Goal: Information Seeking & Learning: Compare options

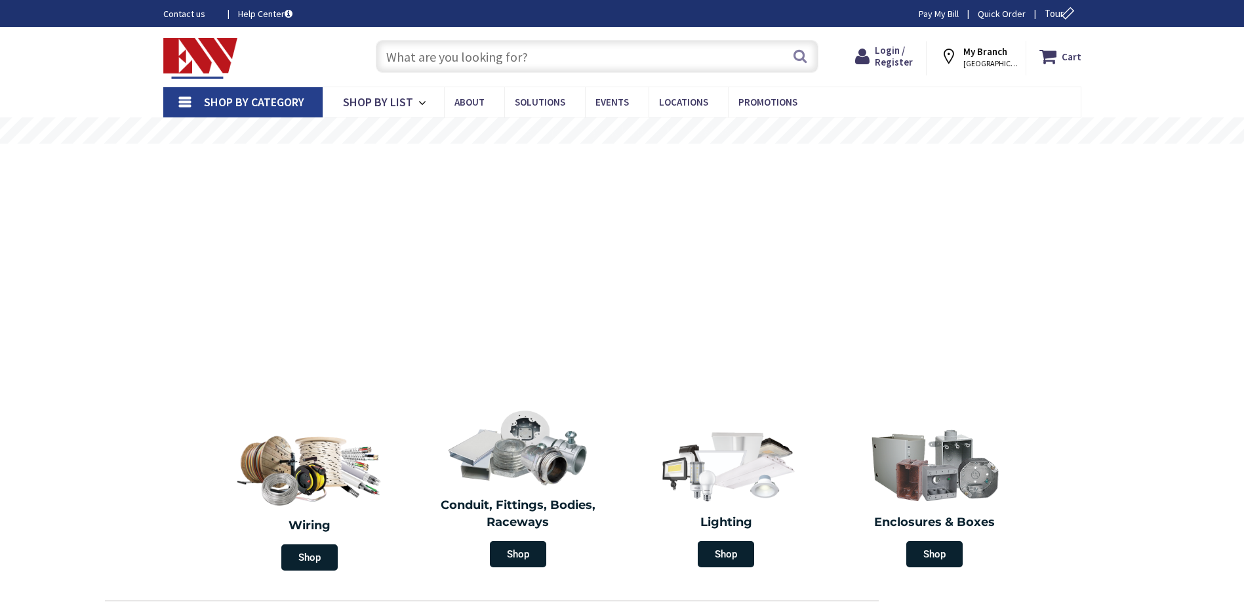
type input "[GEOGRAPHIC_DATA], [GEOGRAPHIC_DATA]"
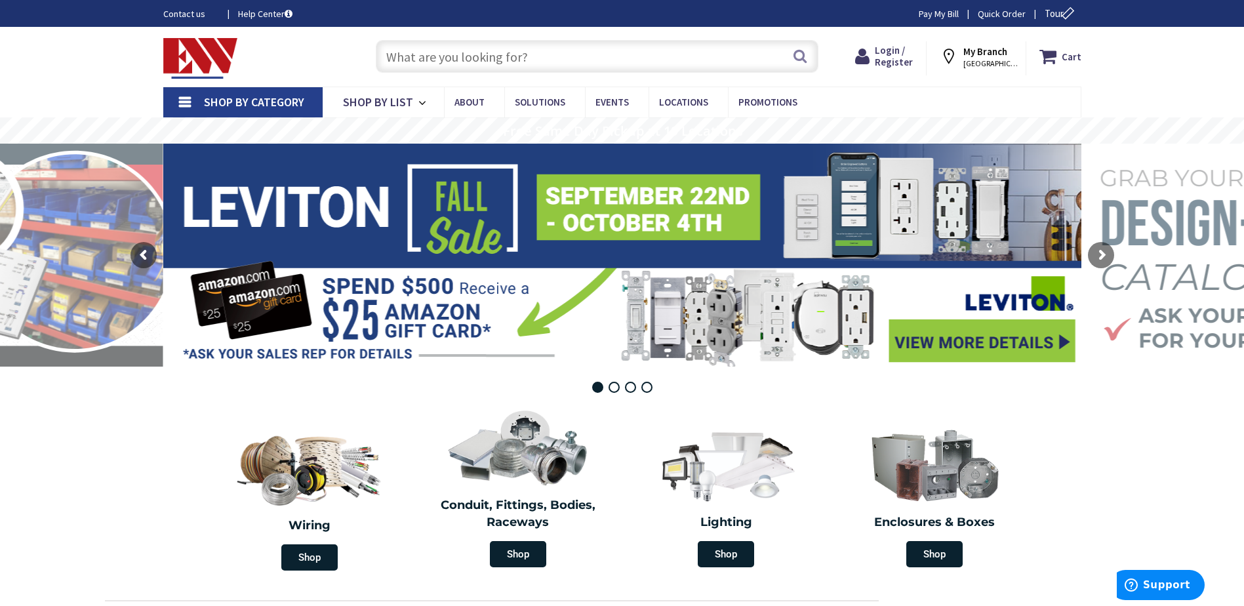
click at [432, 61] on input "text" at bounding box center [597, 56] width 443 height 33
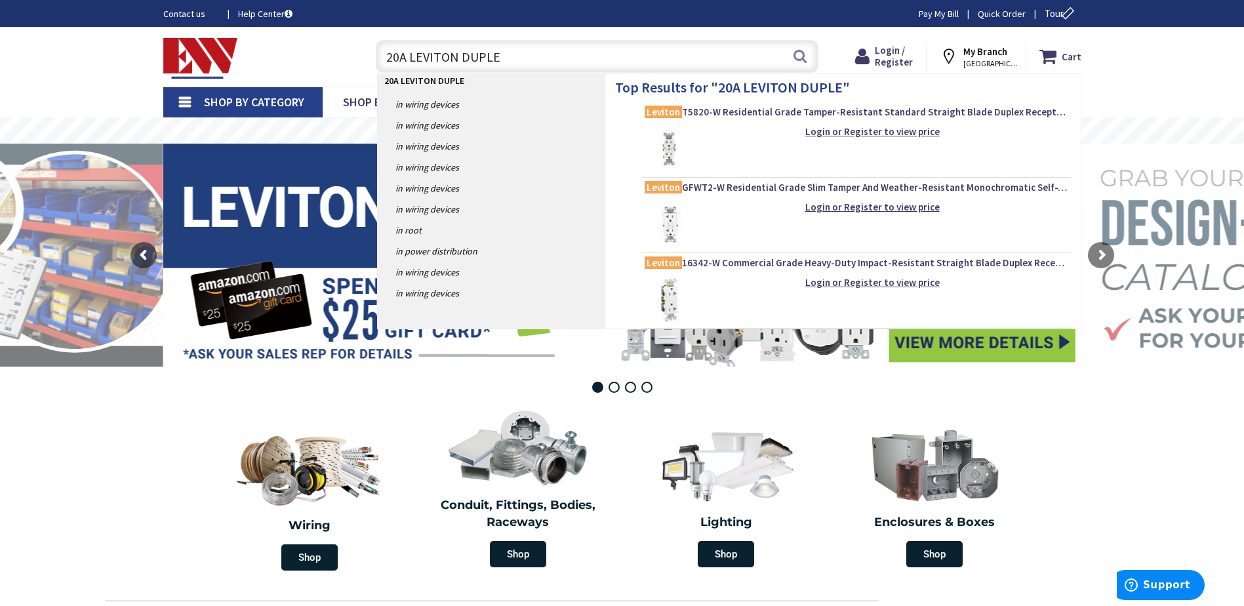
type input "20A LEVITON DUPLEX"
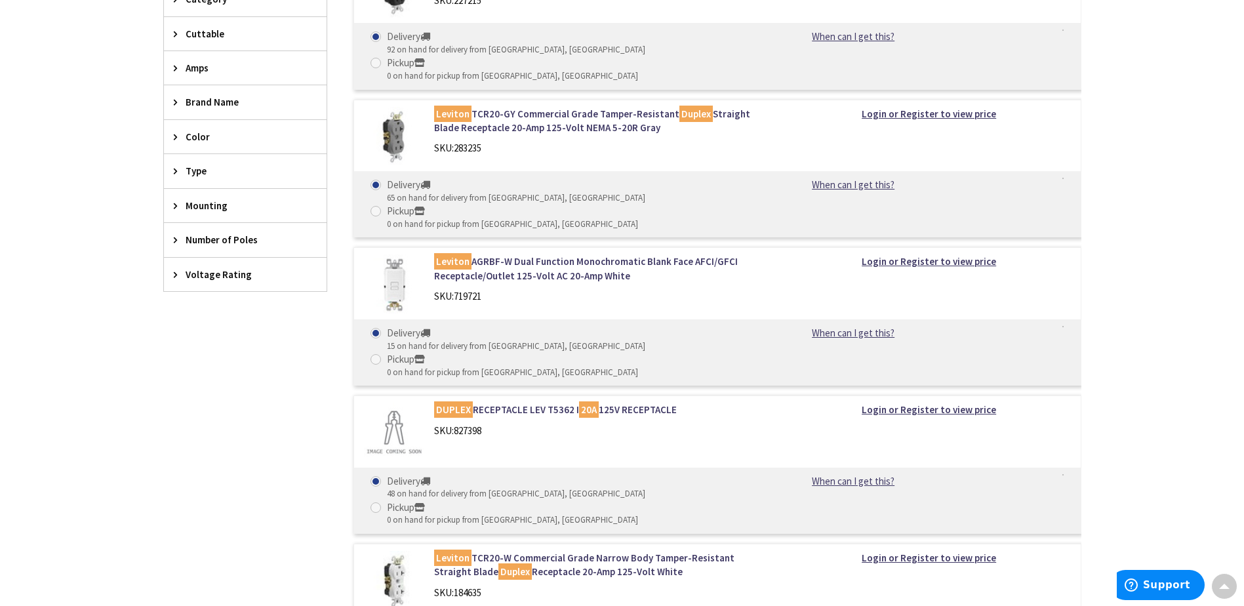
scroll to position [459, 0]
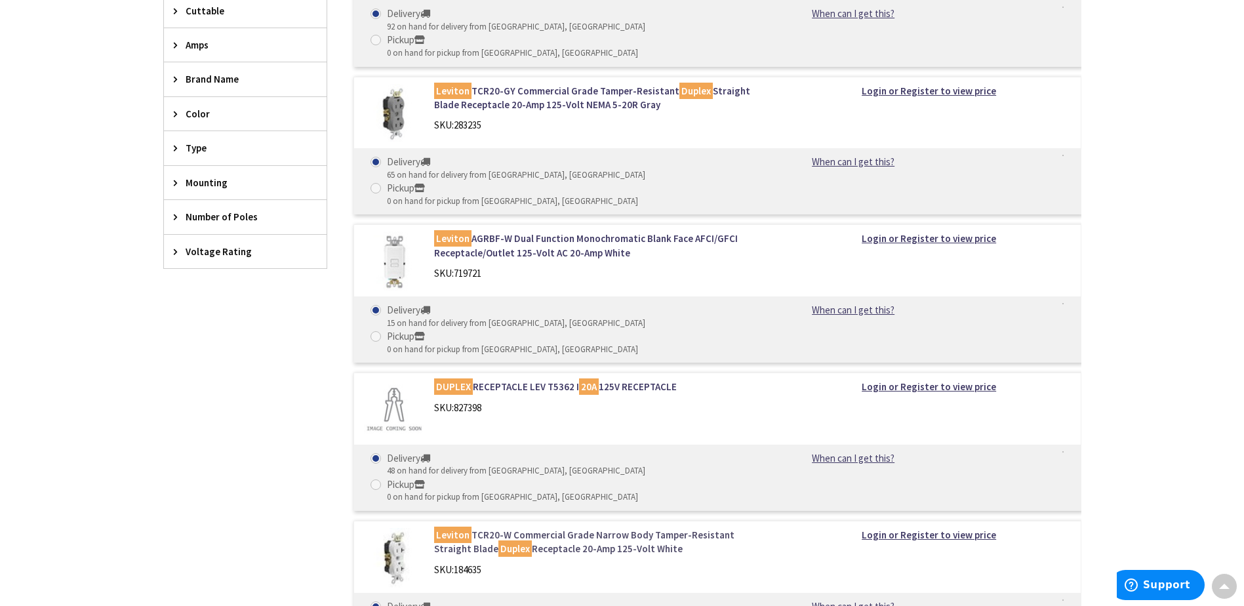
click at [531, 528] on link "Leviton TCR20-W Commercial Grade Narrow Body Tamper-Resistant Straight Blade Du…" at bounding box center [601, 542] width 334 height 28
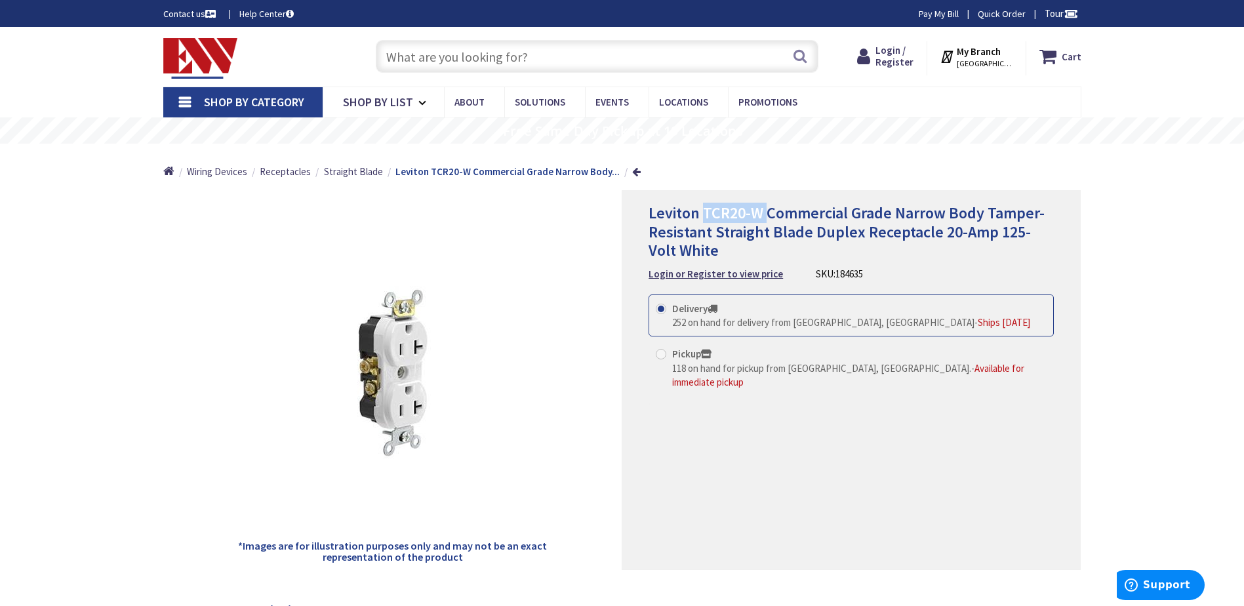
drag, startPoint x: 764, startPoint y: 212, endPoint x: 705, endPoint y: 212, distance: 59.7
click at [705, 212] on span "Leviton TCR20-W Commercial Grade Narrow Body Tamper-Resistant Straight Blade Du…" at bounding box center [846, 232] width 396 height 58
copy span "TCR20-W"
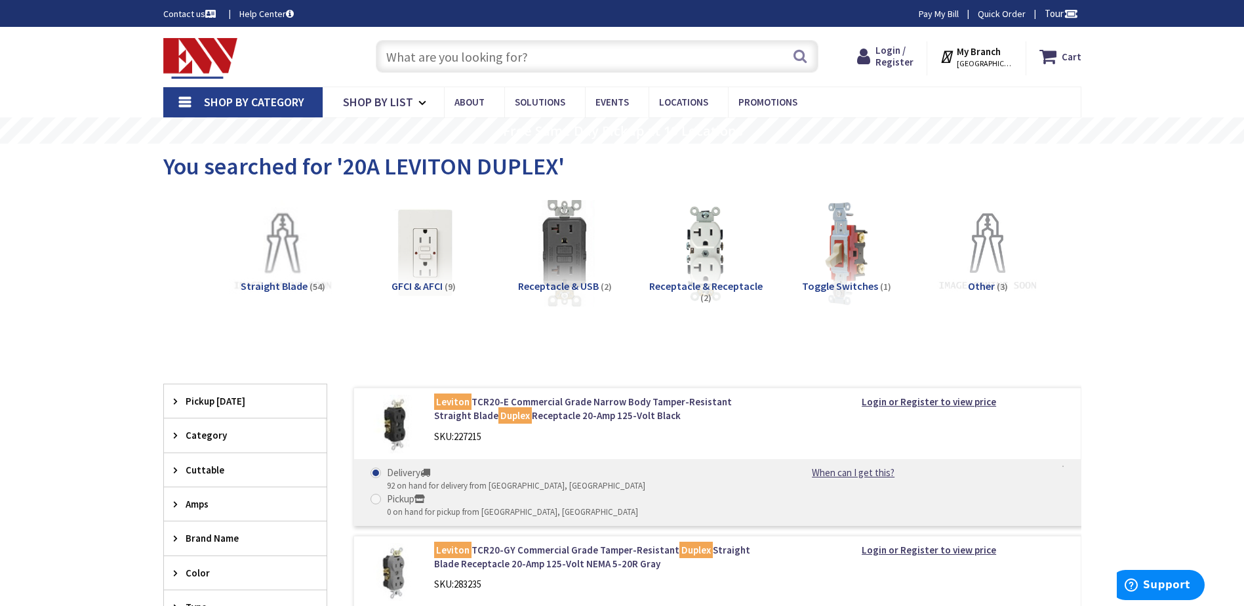
click at [413, 60] on input "text" at bounding box center [597, 56] width 443 height 33
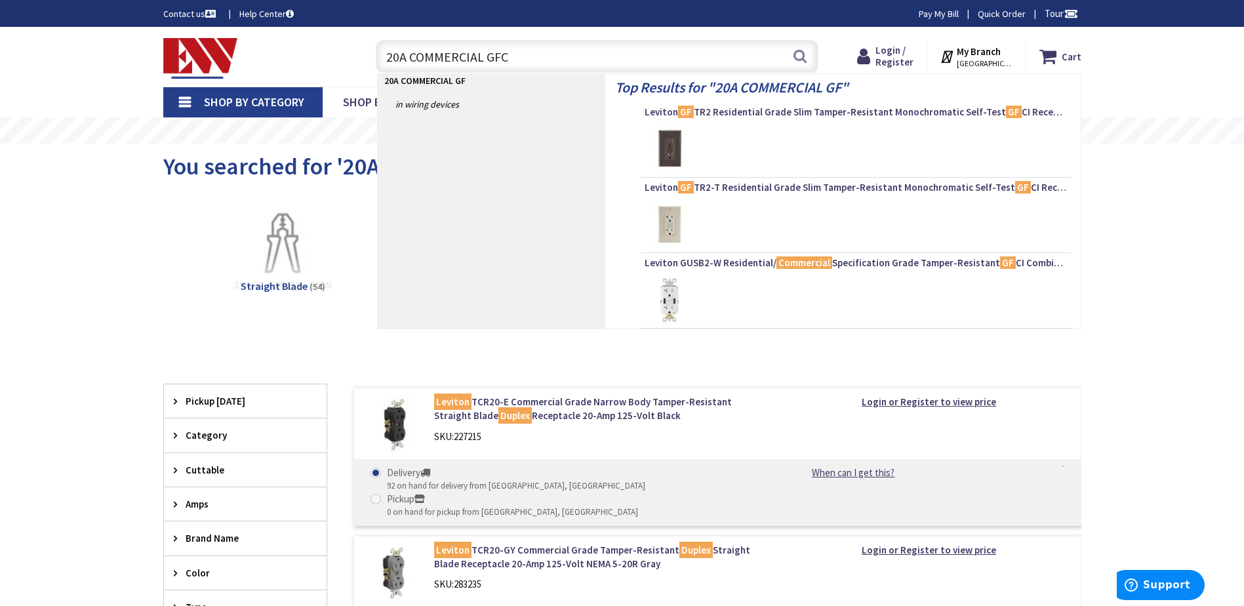
type input "20A COMMERCIAL GFCI"
